Goal: Task Accomplishment & Management: Complete application form

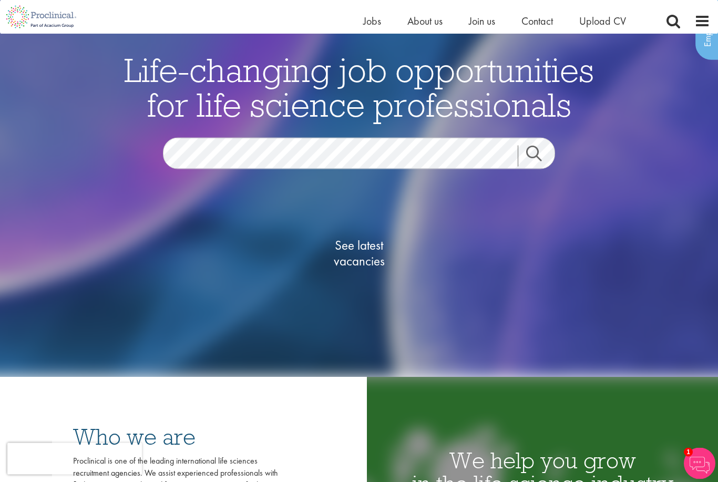
scroll to position [87, 0]
click at [366, 289] on link "See latest vacancies" at bounding box center [358, 253] width 105 height 116
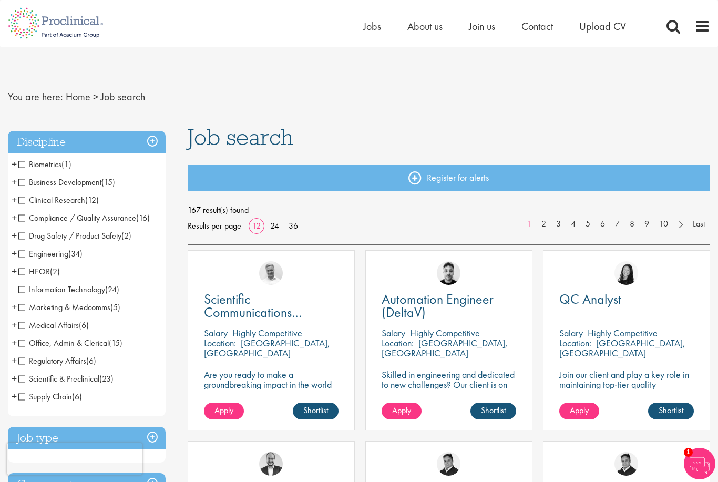
click at [459, 4] on div "Home Jobs About us Join us Contact Upload CV" at bounding box center [355, 19] width 710 height 39
click at [456, 1] on div "Home Jobs About us Join us Contact Upload CV" at bounding box center [355, 19] width 710 height 39
click at [28, 327] on span "Medical Affairs" at bounding box center [48, 324] width 60 height 11
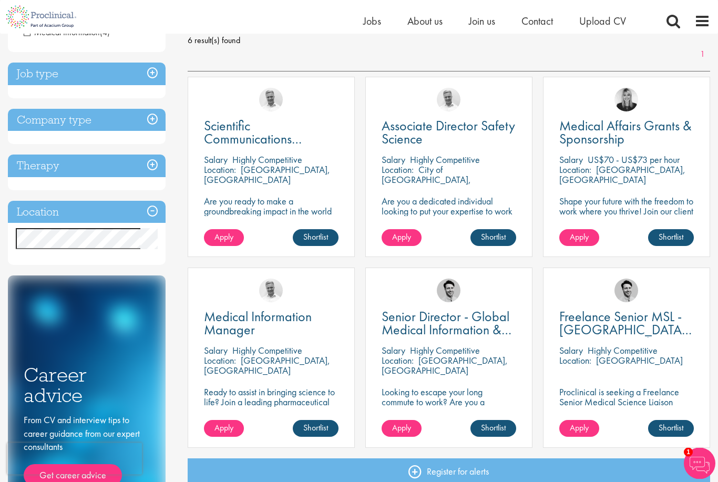
scroll to position [157, 0]
click at [654, 236] on link "Shortlist" at bounding box center [671, 237] width 46 height 17
click at [570, 243] on link "Apply" at bounding box center [579, 237] width 40 height 17
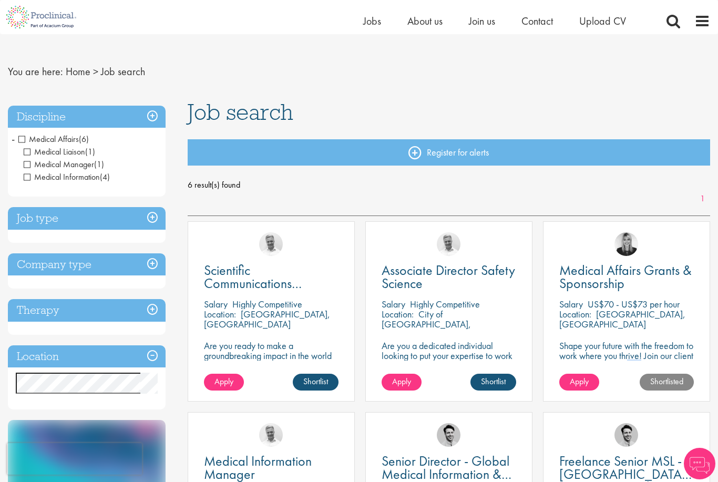
scroll to position [14, 0]
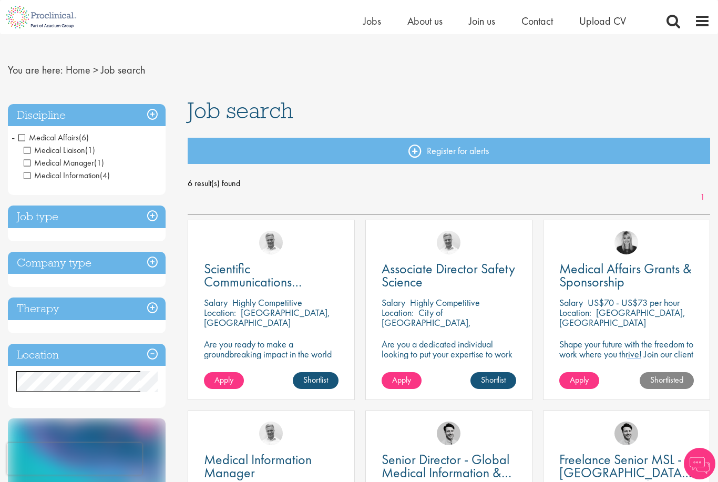
click at [573, 396] on div "Apply Shortlisted" at bounding box center [626, 385] width 166 height 27
click at [576, 376] on span "Apply" at bounding box center [579, 379] width 19 height 11
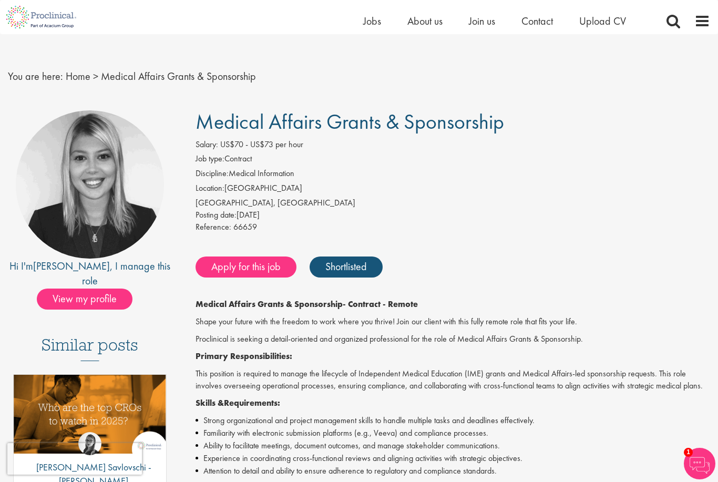
scroll to position [9, 0]
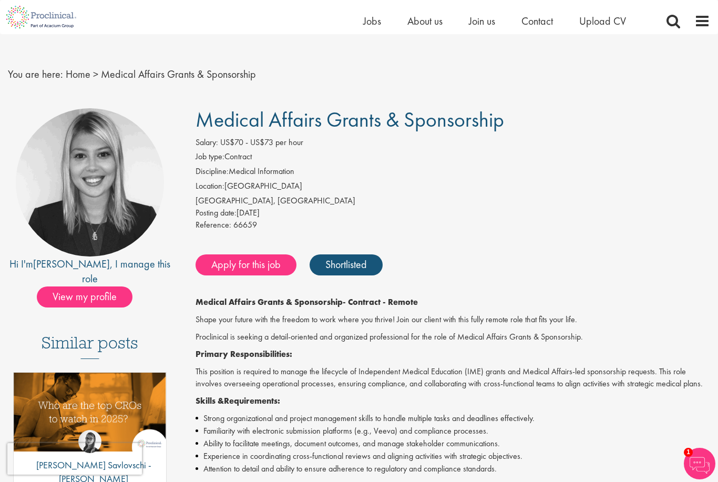
click at [241, 254] on link "Apply for this job" at bounding box center [245, 264] width 101 height 21
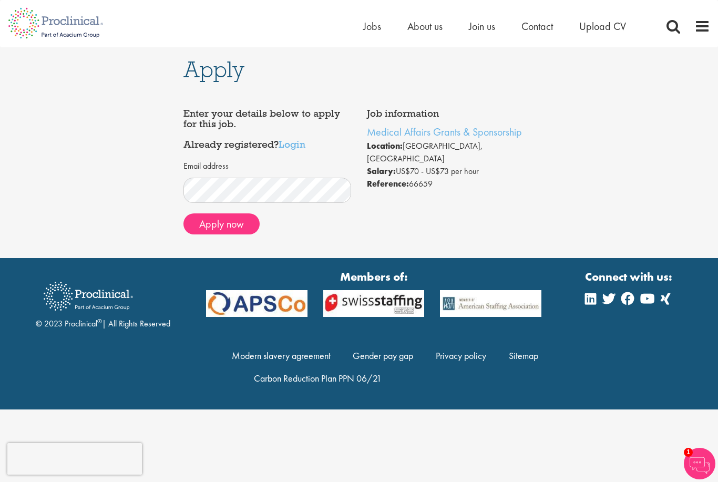
click at [240, 232] on button "Apply now" at bounding box center [221, 223] width 76 height 21
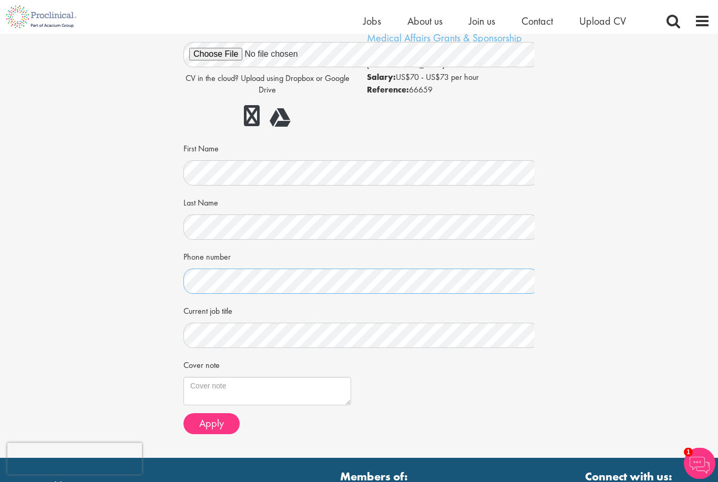
scroll to position [96, 0]
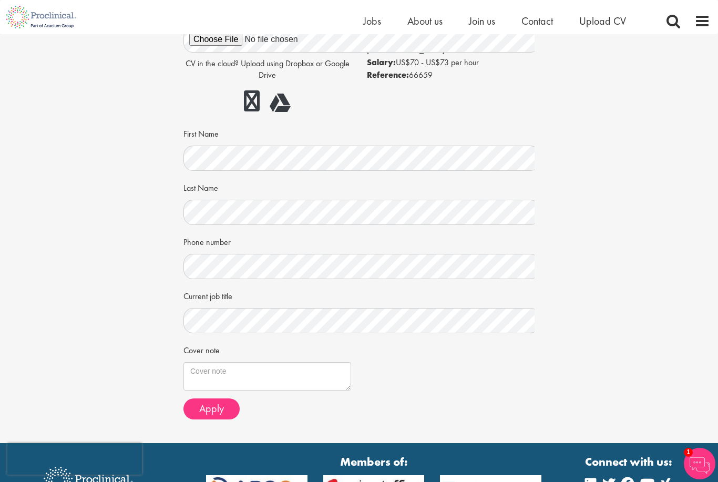
click at [213, 398] on button "Apply" at bounding box center [211, 408] width 56 height 21
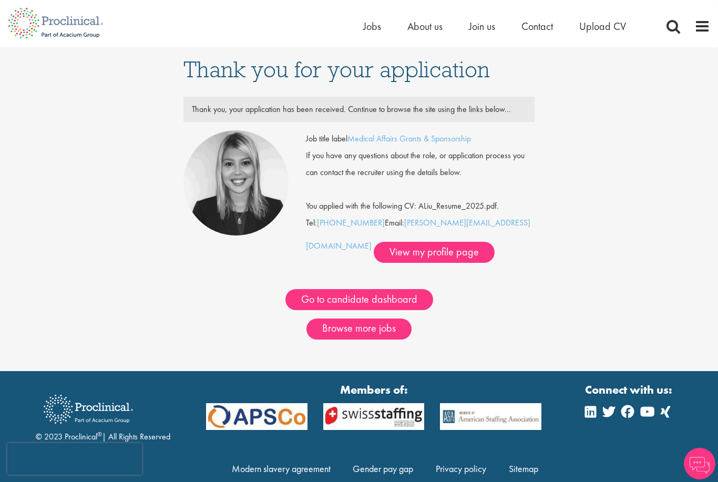
click at [337, 333] on link "Browse more jobs" at bounding box center [358, 328] width 105 height 21
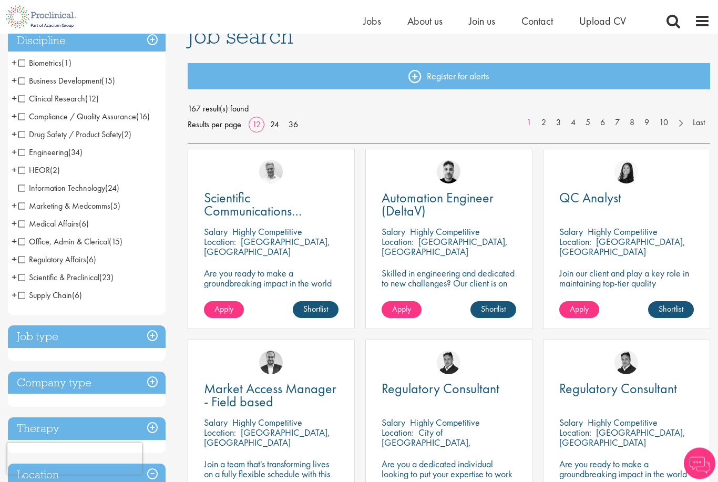
scroll to position [88, 0]
click at [29, 133] on span "Drug Safety / Product Safety" at bounding box center [69, 134] width 103 height 11
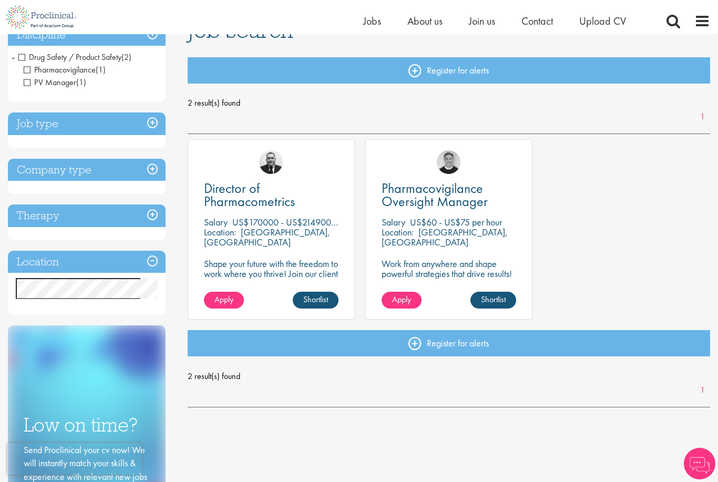
scroll to position [94, 0]
click at [434, 201] on span "Pharmacovigilance Oversight Manager" at bounding box center [434, 195] width 106 height 31
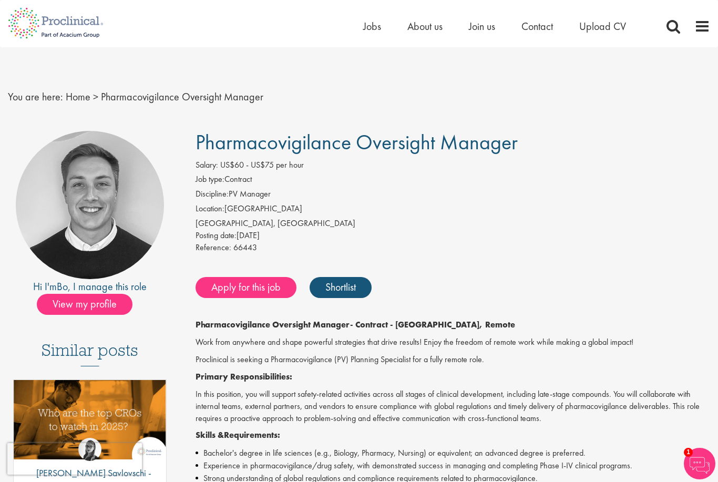
scroll to position [3, 0]
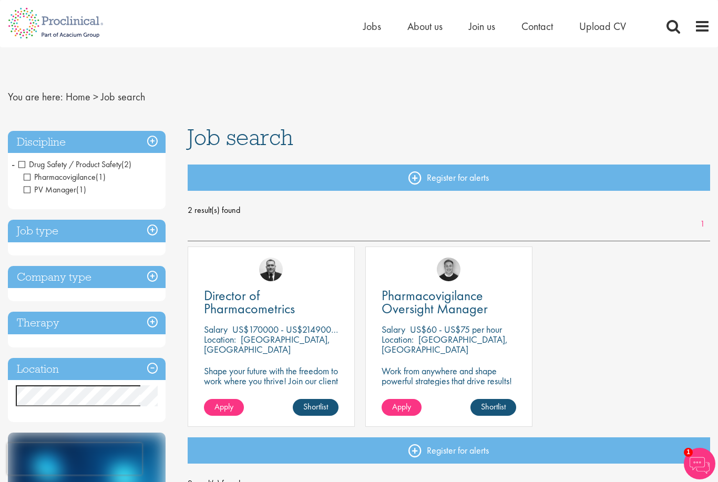
click at [22, 159] on span "Drug Safety / Product Safety" at bounding box center [69, 164] width 103 height 11
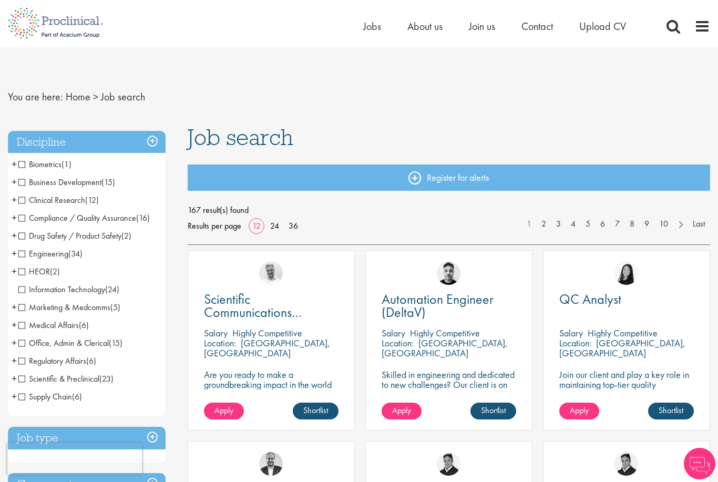
click at [35, 306] on span "Marketing & Medcomms" at bounding box center [64, 307] width 92 height 11
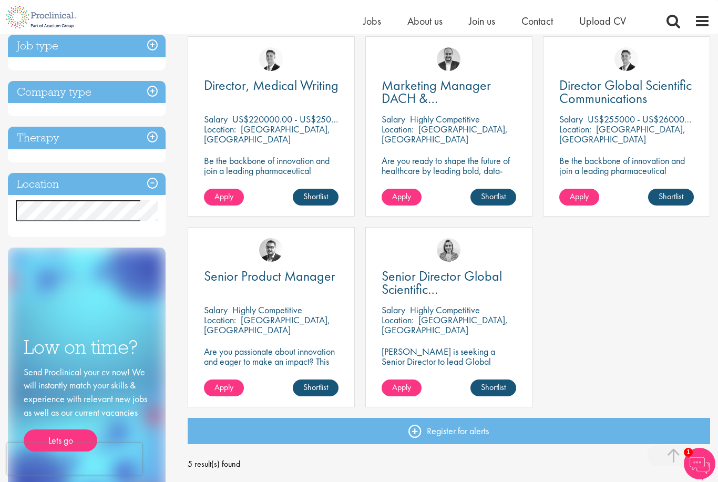
scroll to position [198, 0]
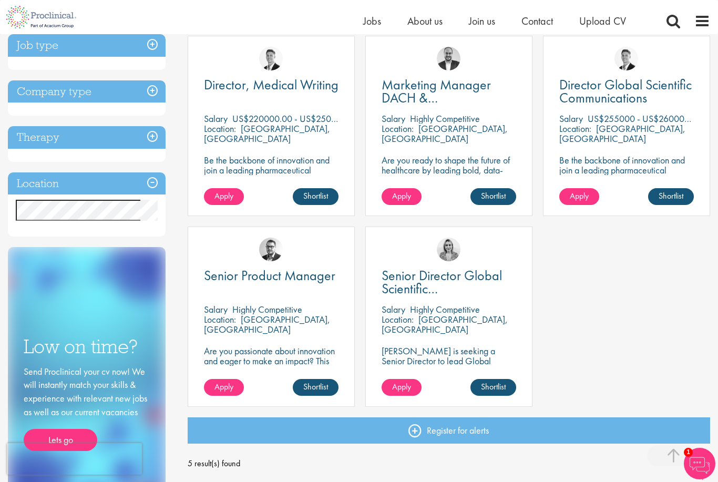
click at [595, 95] on span "Director Global Scientific Communications" at bounding box center [625, 91] width 132 height 31
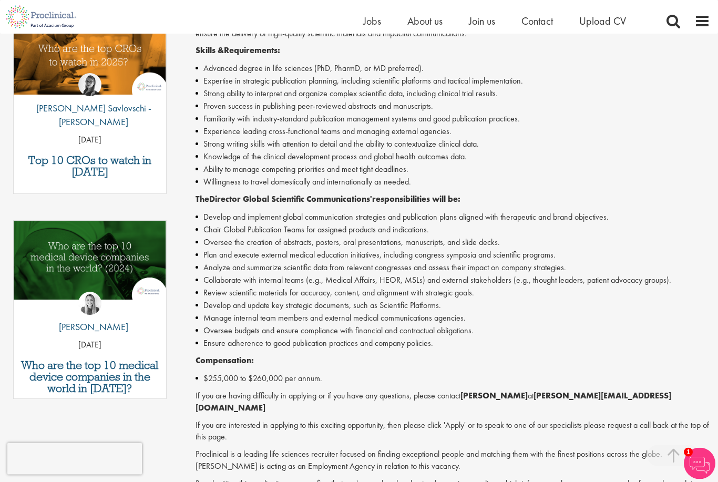
scroll to position [366, 0]
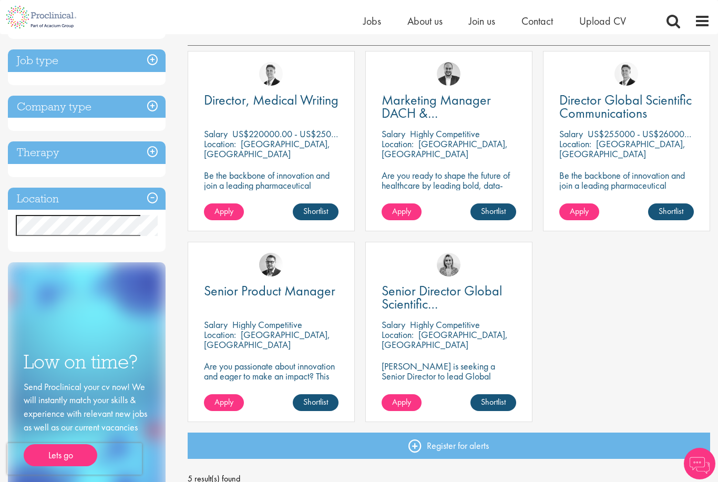
click at [402, 296] on span "Senior Director Global Scientific Communications" at bounding box center [441, 304] width 120 height 44
